Goal: Task Accomplishment & Management: Manage account settings

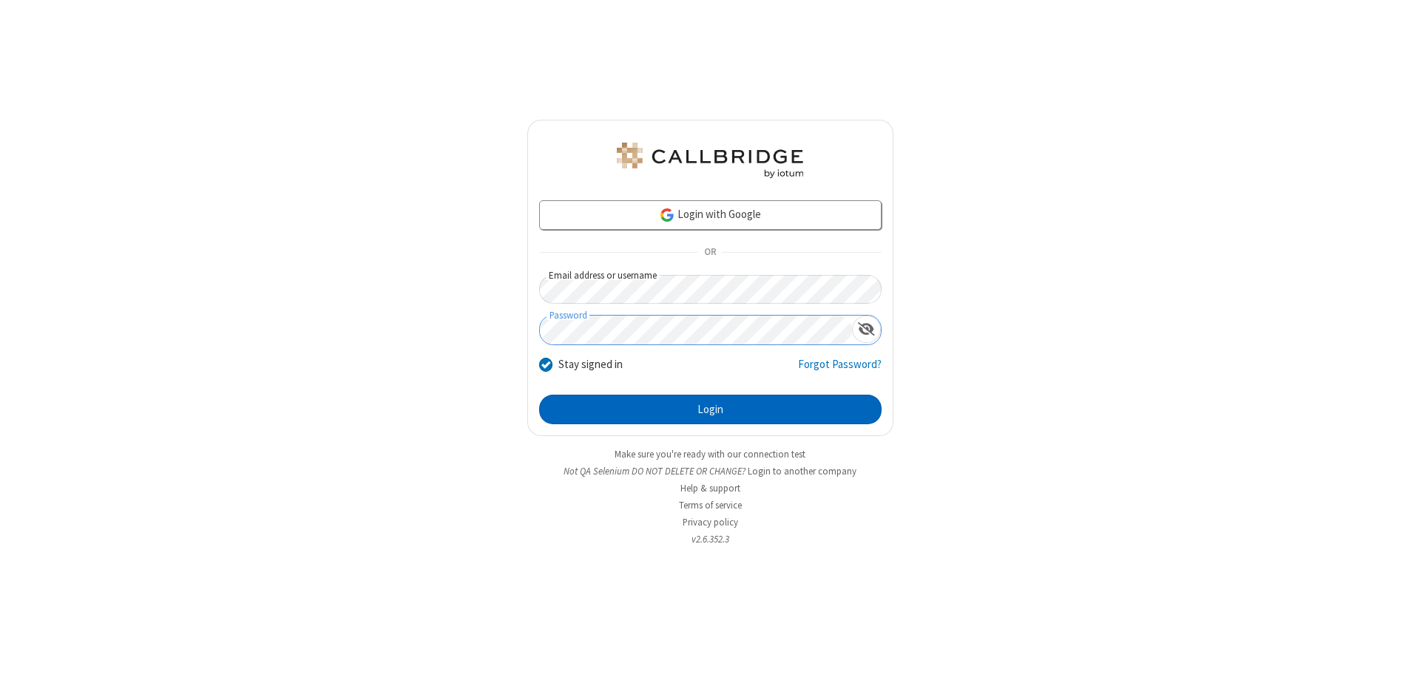
click at [710, 410] on button "Login" at bounding box center [710, 410] width 342 height 30
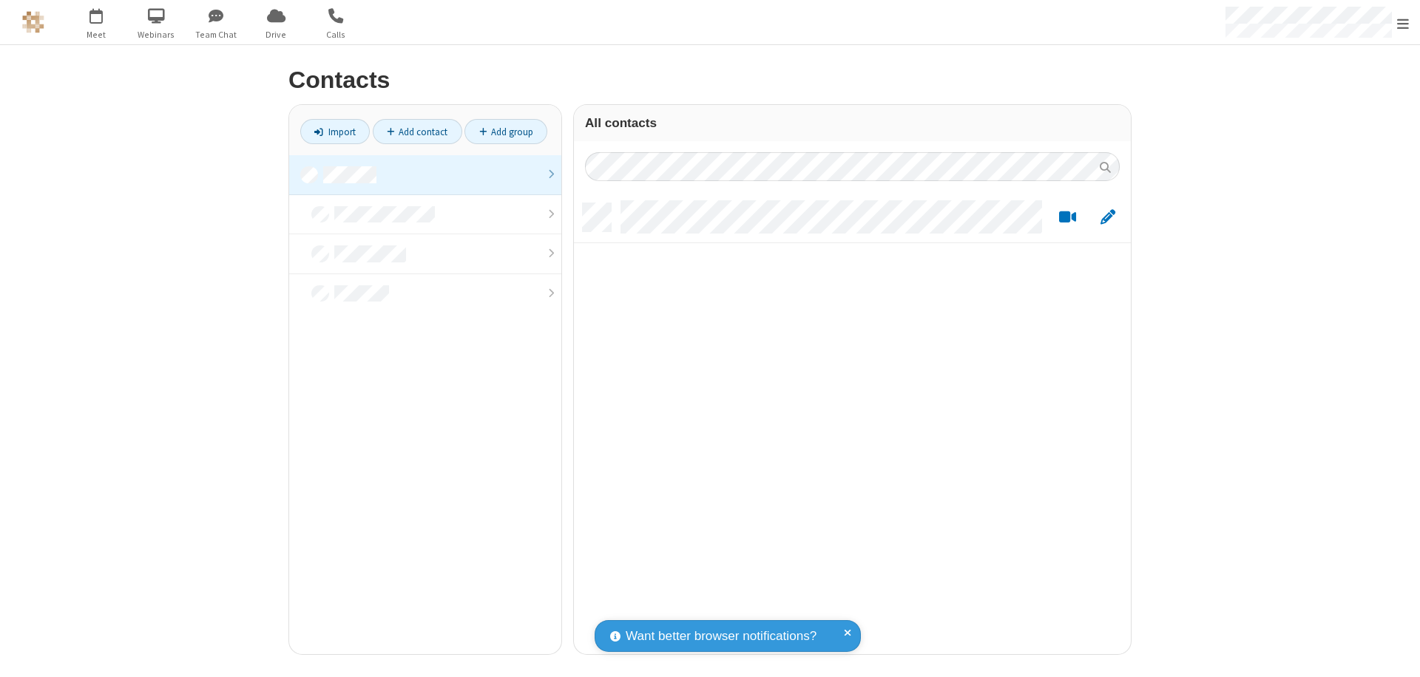
scroll to position [451, 546]
click at [425, 175] on link at bounding box center [425, 175] width 272 height 40
click at [417, 132] on link "Add contact" at bounding box center [417, 131] width 89 height 25
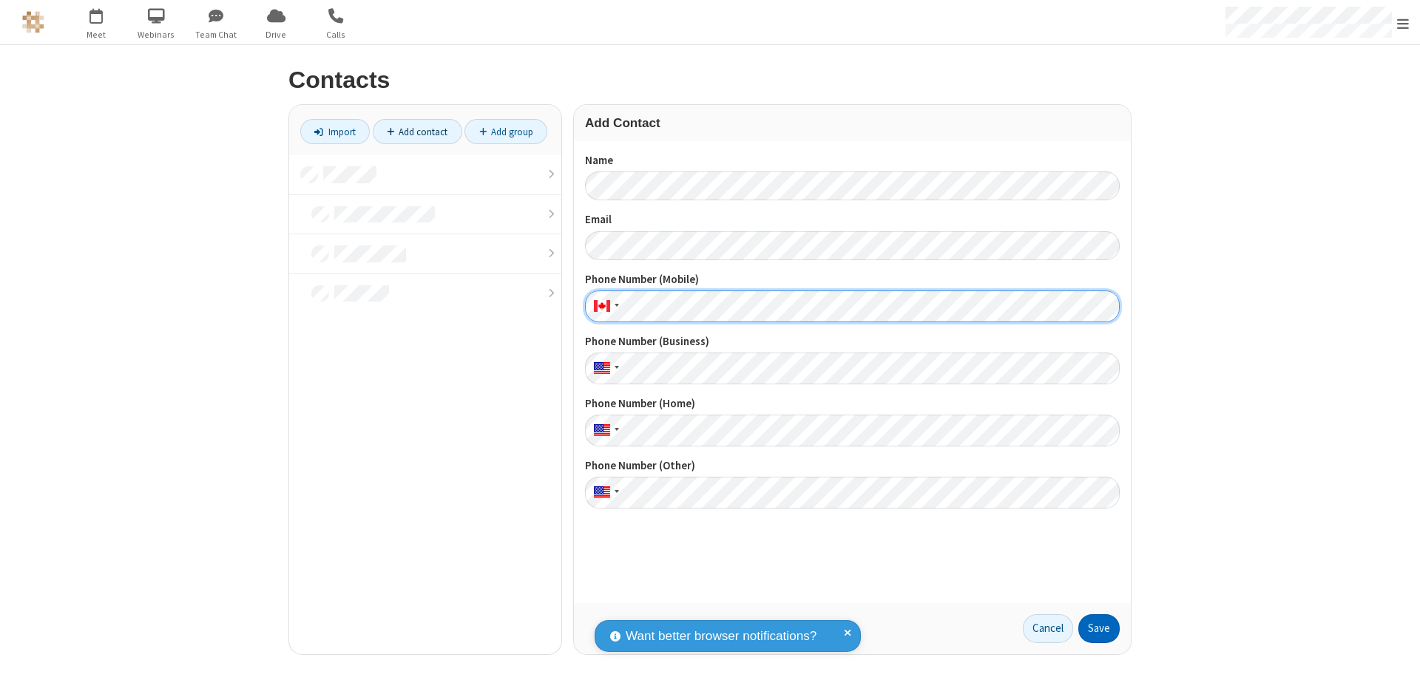
click at [1099, 629] on button "Save" at bounding box center [1098, 630] width 41 height 30
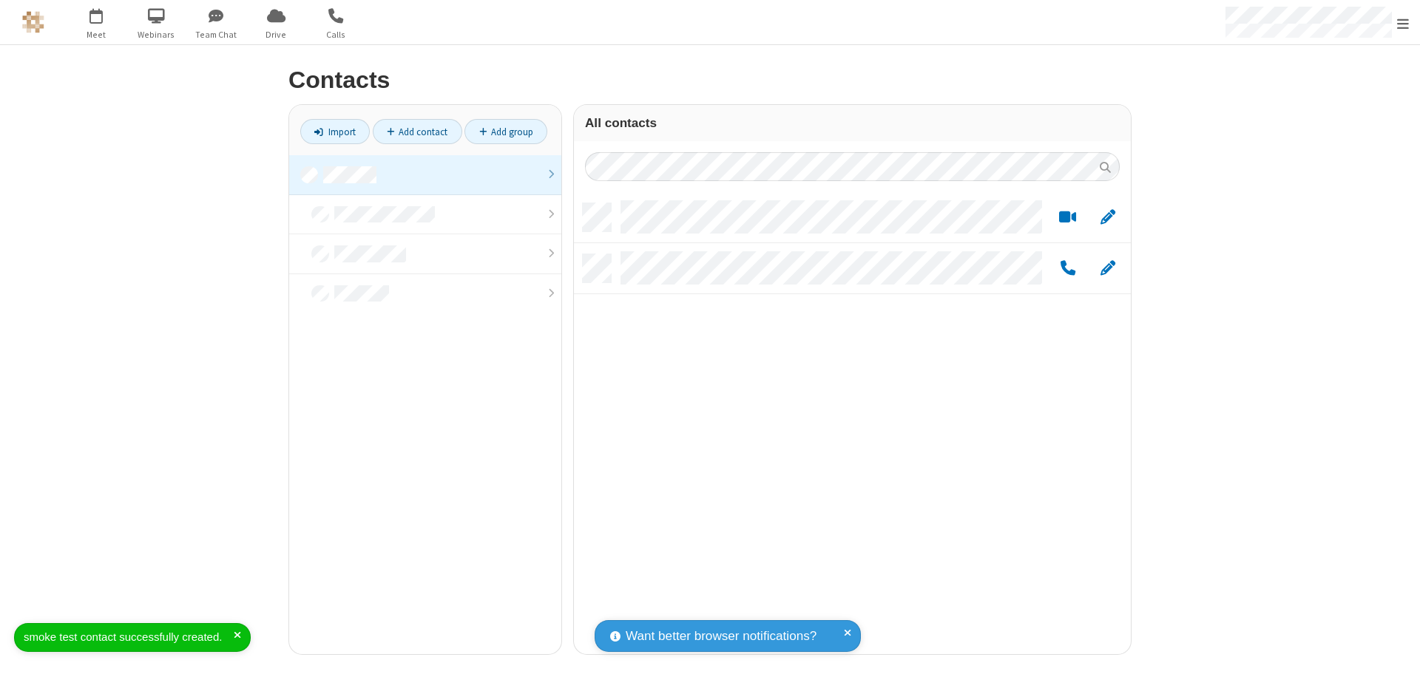
scroll to position [451, 546]
click at [417, 132] on link "Add contact" at bounding box center [417, 131] width 89 height 25
